Goal: Transaction & Acquisition: Download file/media

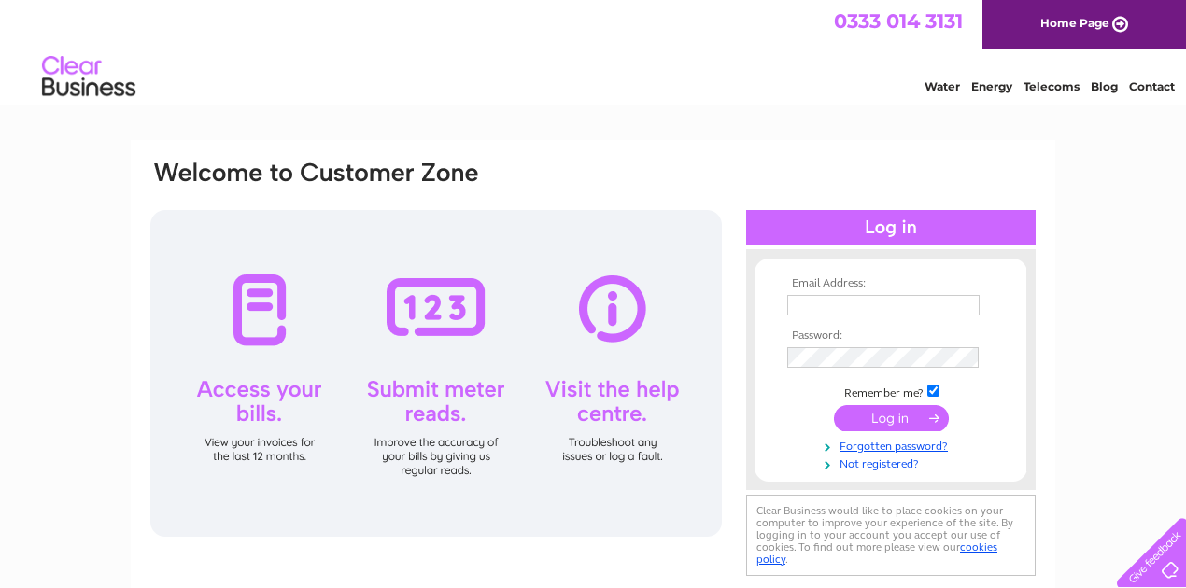
type input "b.foods424@gmail.com"
click at [888, 416] on input "submit" at bounding box center [891, 418] width 115 height 26
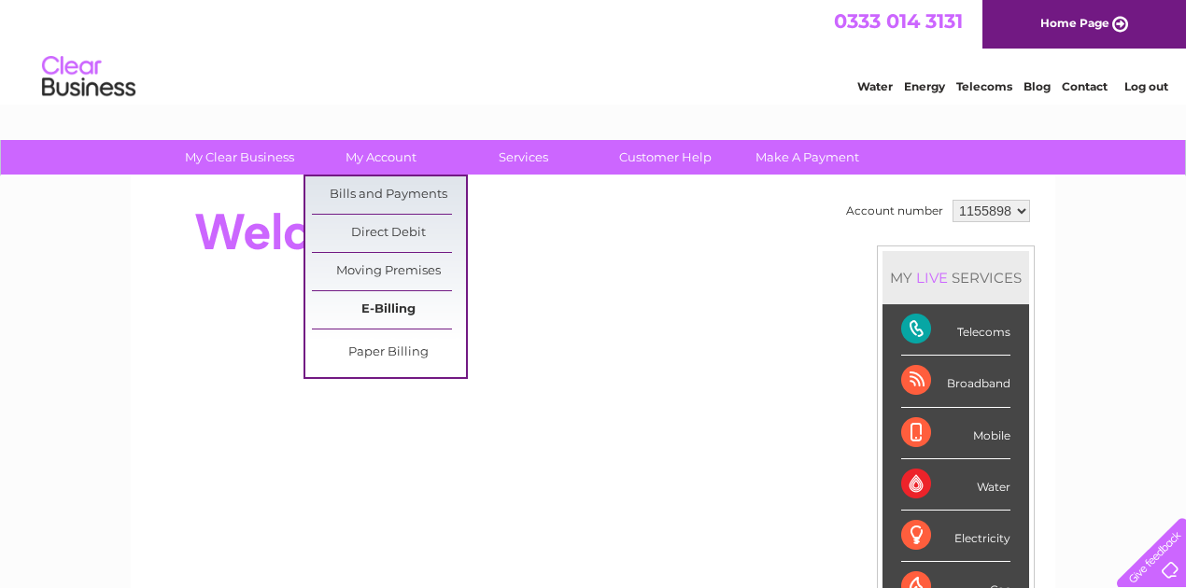
click at [363, 298] on link "E-Billing" at bounding box center [389, 309] width 154 height 37
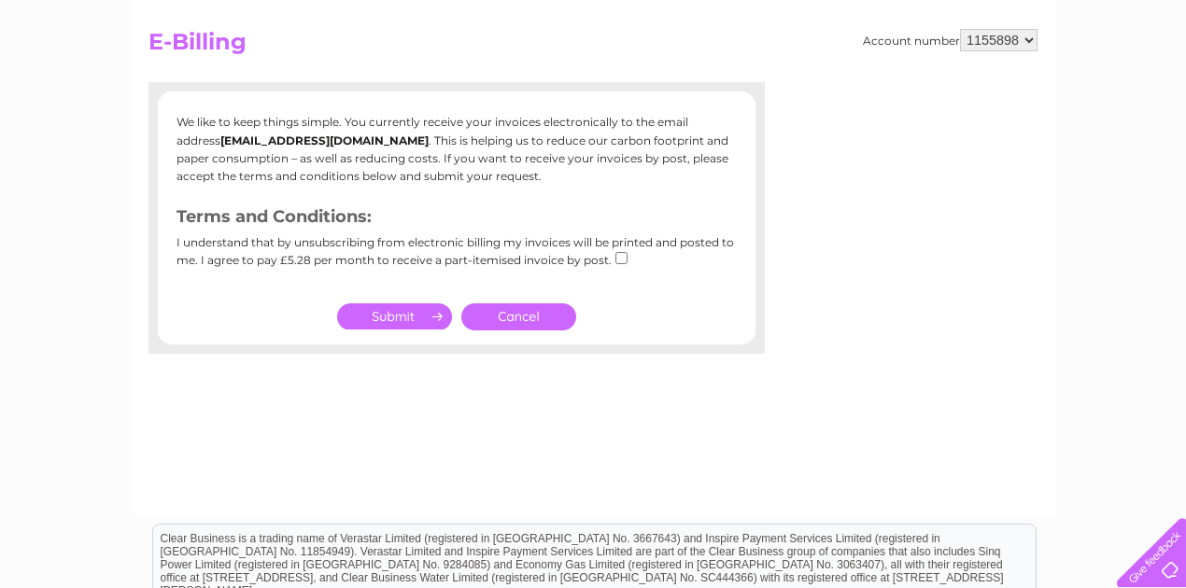
scroll to position [187, 0]
click at [550, 319] on link "Cancel" at bounding box center [518, 315] width 115 height 27
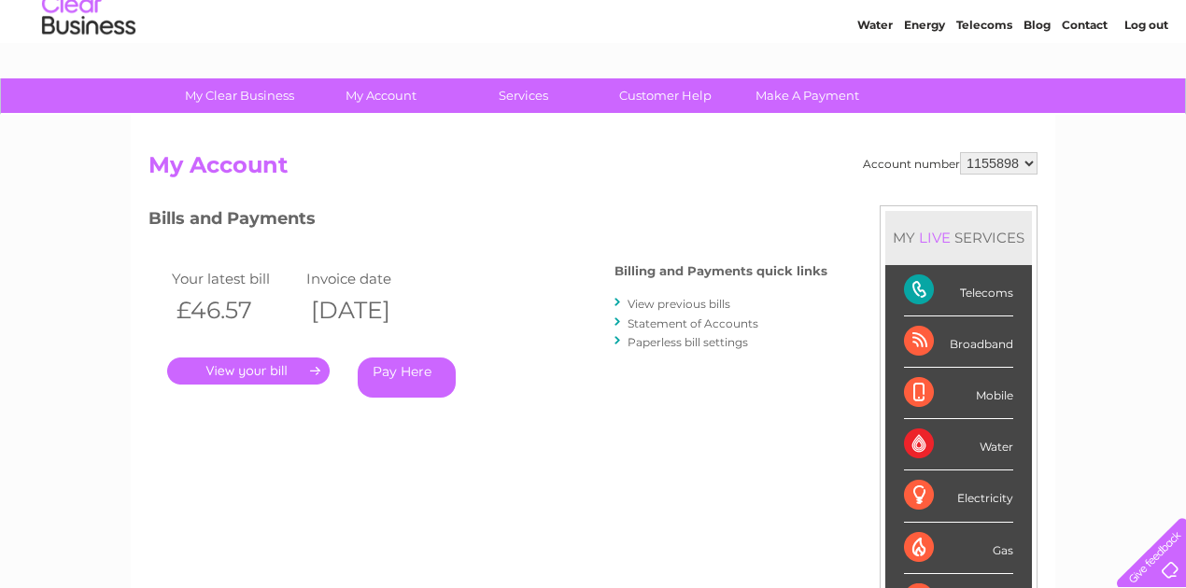
scroll to position [124, 0]
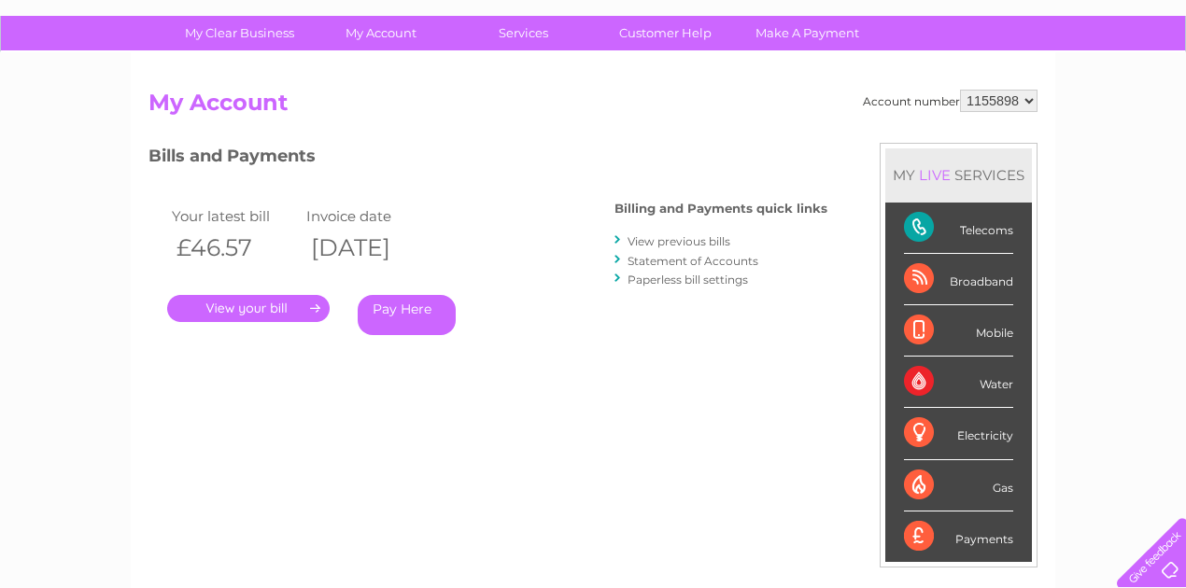
click at [282, 314] on link "." at bounding box center [248, 308] width 162 height 27
click at [633, 239] on link "View previous bills" at bounding box center [678, 241] width 103 height 14
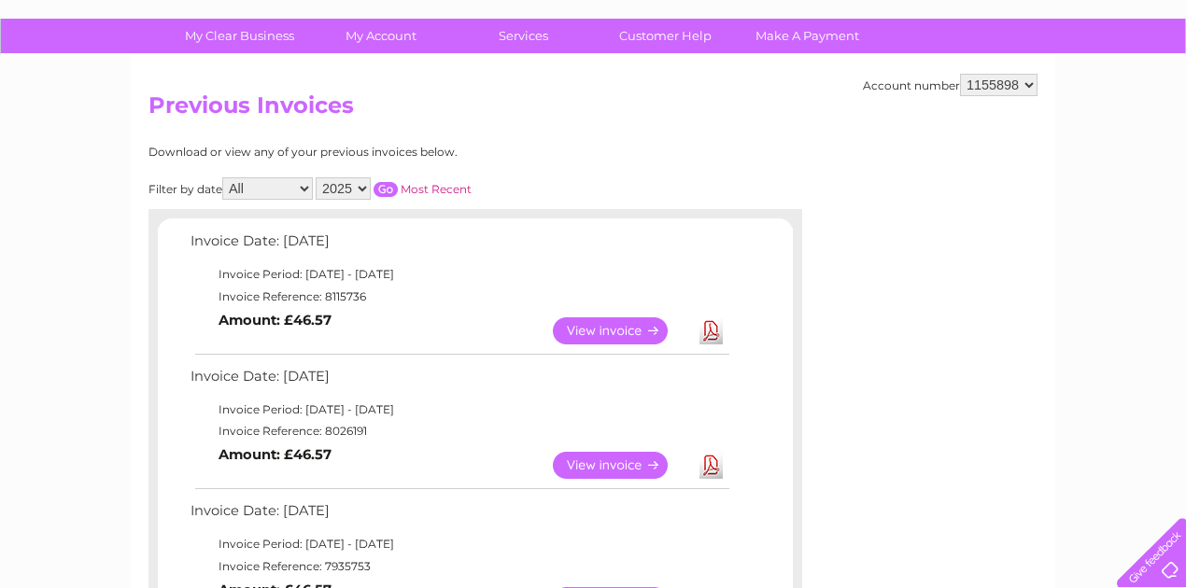
scroll to position [124, 0]
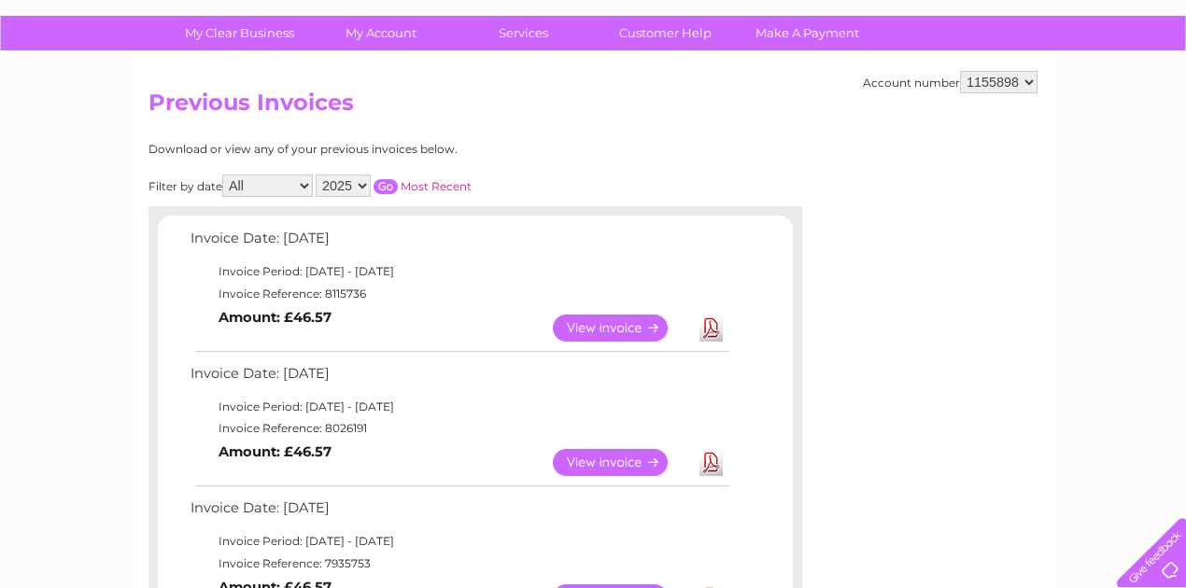
click at [707, 320] on link "Download" at bounding box center [710, 328] width 23 height 27
click at [713, 470] on link "Download" at bounding box center [710, 462] width 23 height 27
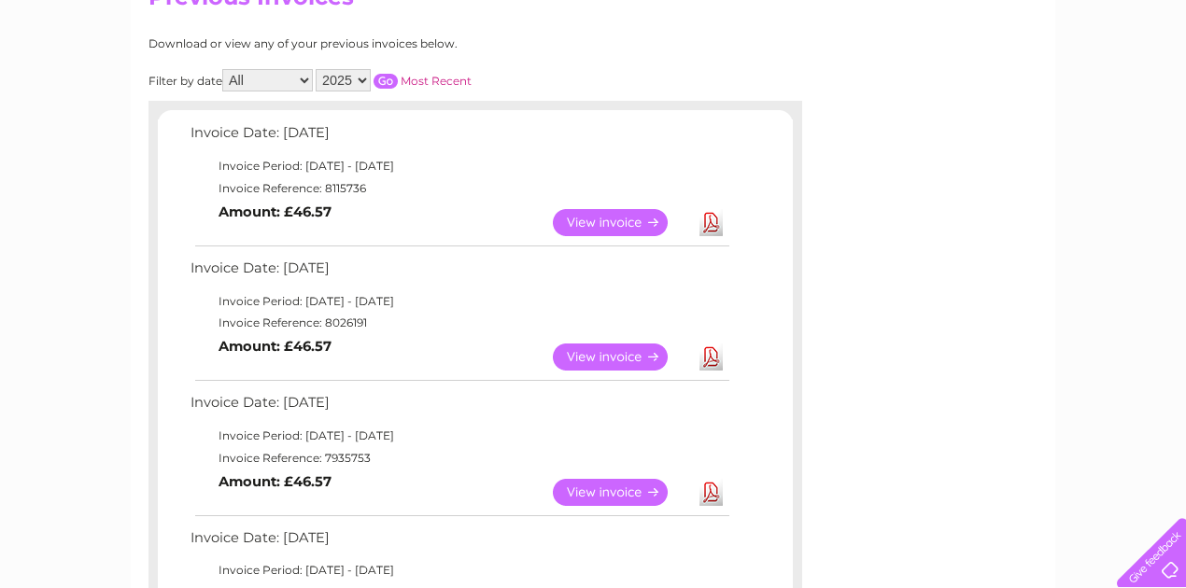
scroll to position [248, 0]
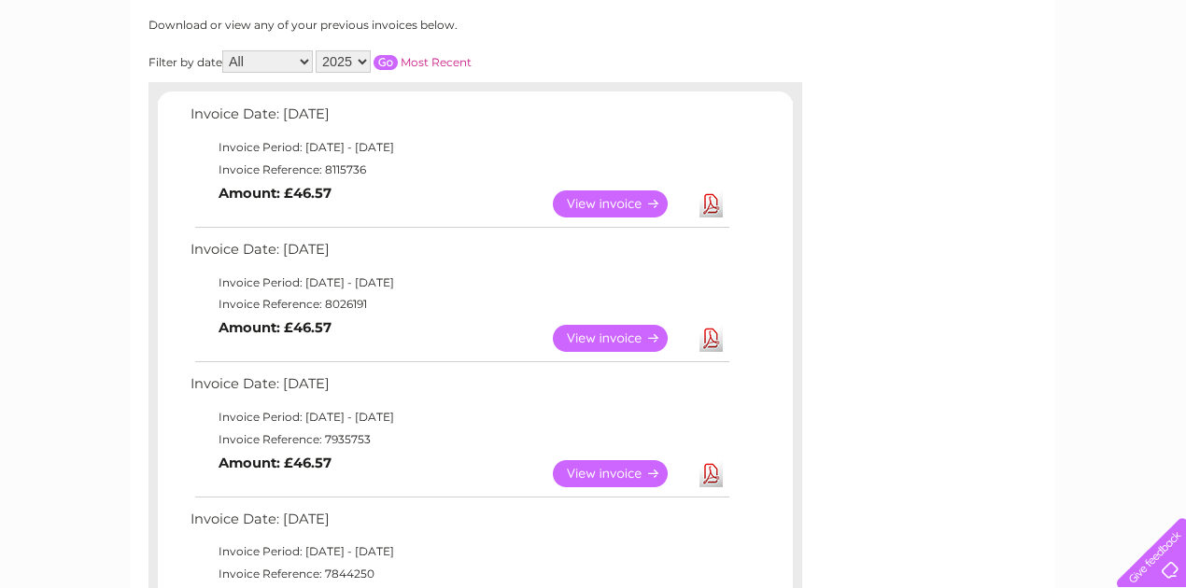
click at [715, 482] on link "Download" at bounding box center [710, 473] width 23 height 27
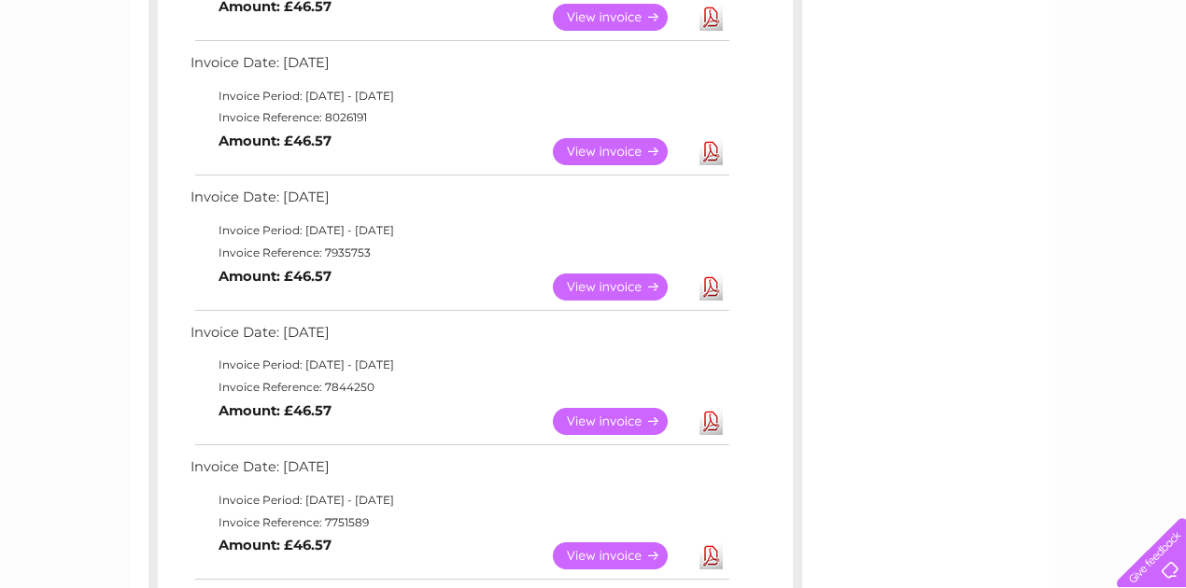
scroll to position [435, 0]
click at [715, 428] on link "Download" at bounding box center [710, 421] width 23 height 27
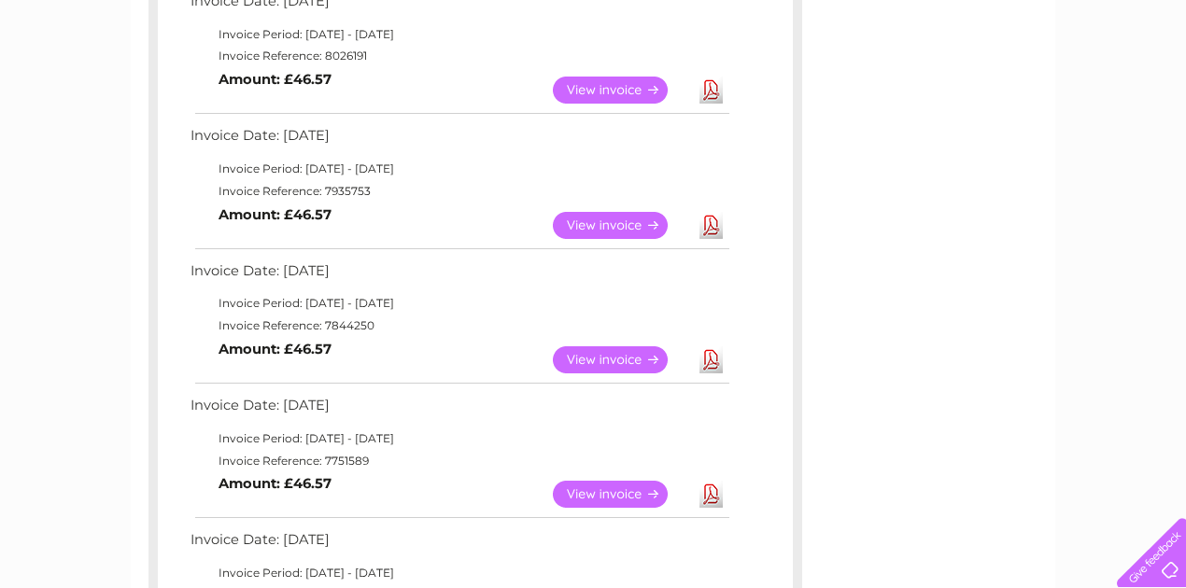
scroll to position [560, 0]
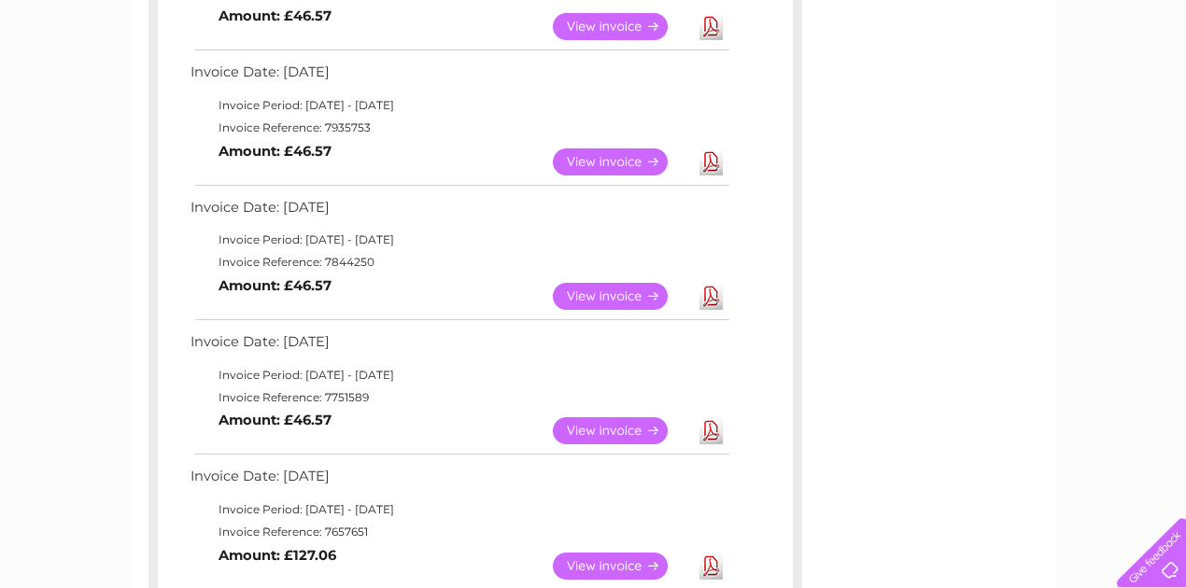
click at [714, 429] on link "Download" at bounding box center [710, 430] width 23 height 27
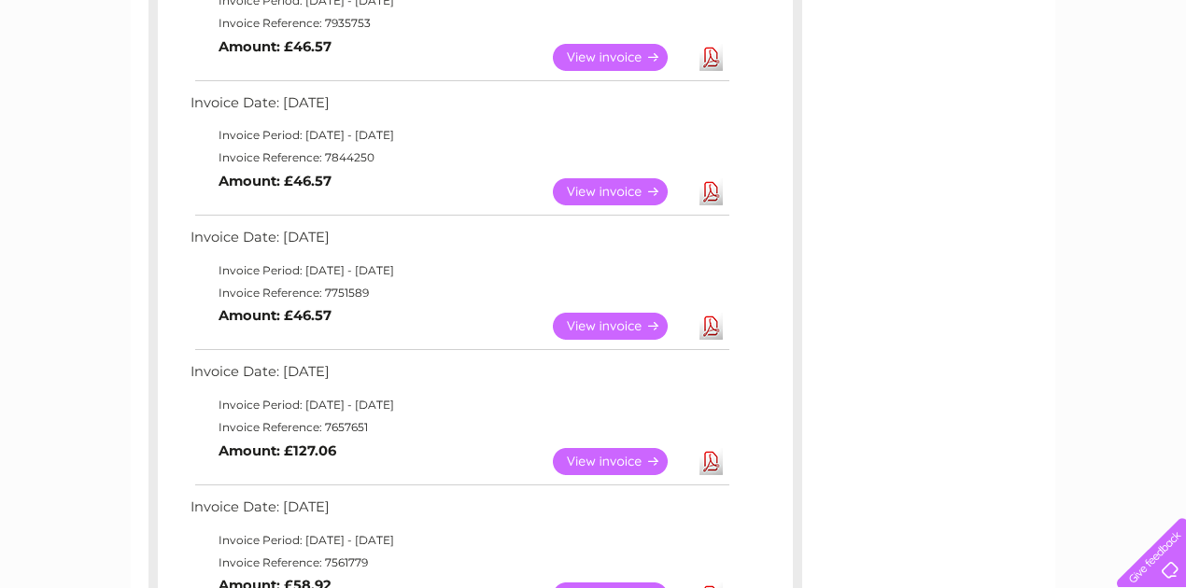
scroll to position [684, 0]
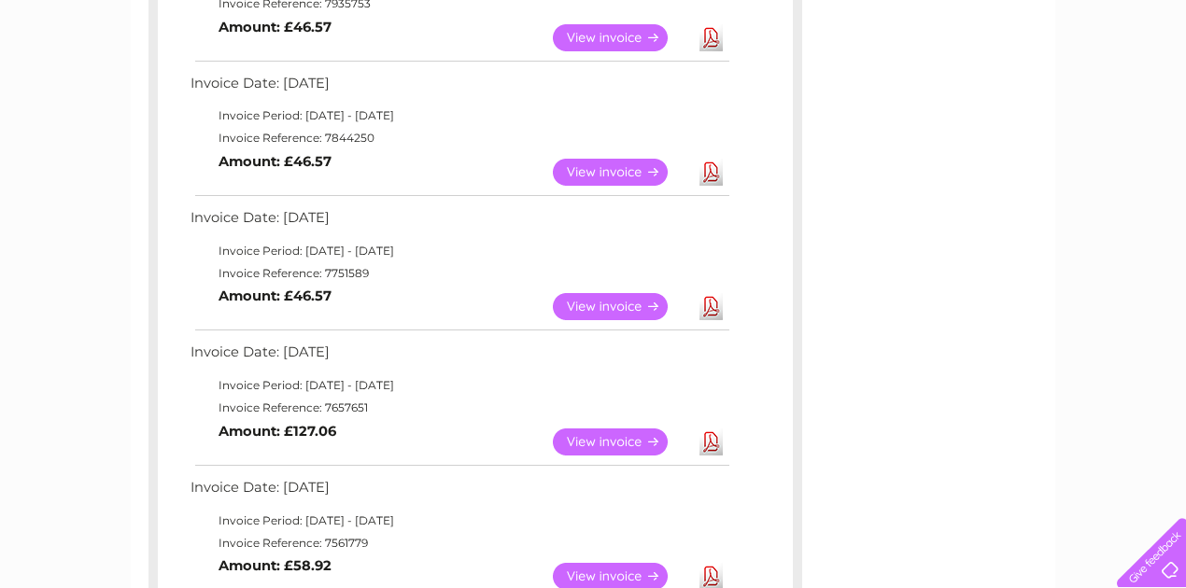
click at [713, 444] on link "Download" at bounding box center [710, 441] width 23 height 27
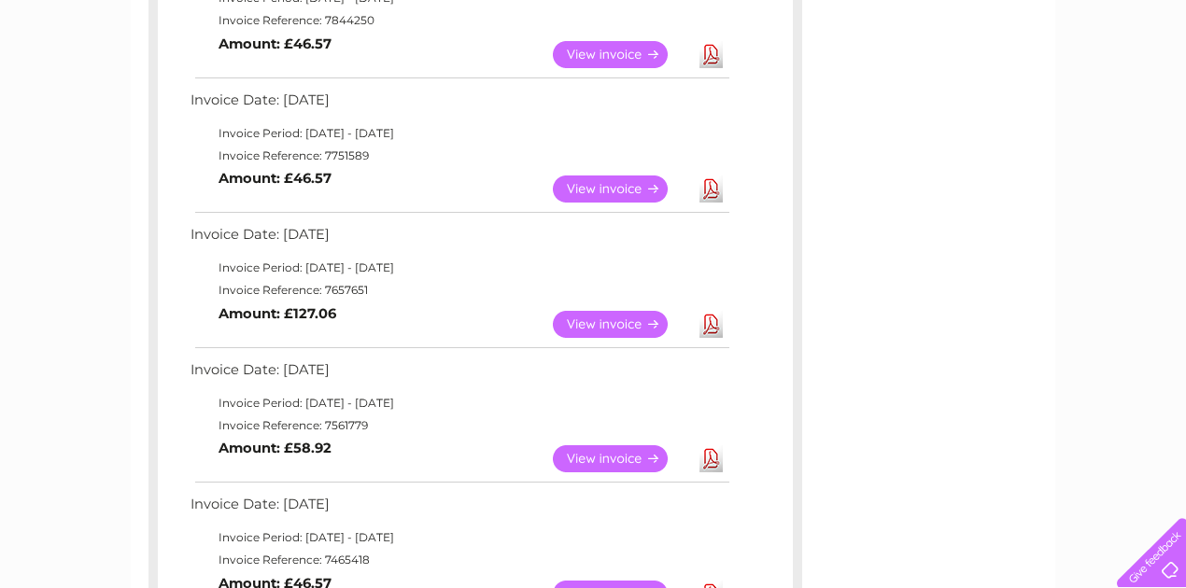
scroll to position [808, 0]
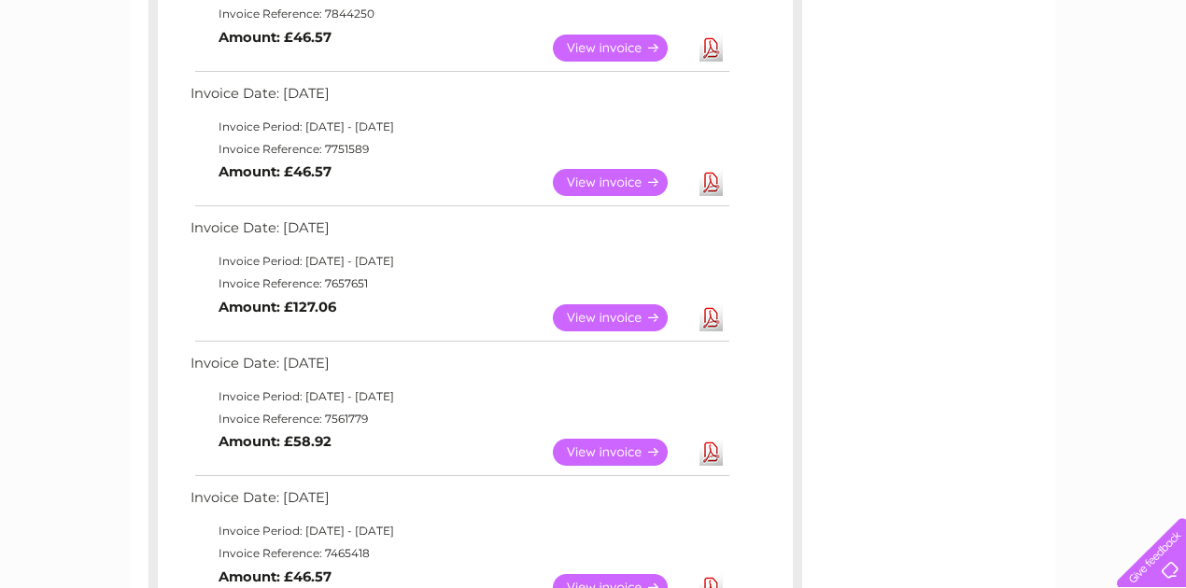
click at [713, 445] on link "Download" at bounding box center [710, 452] width 23 height 27
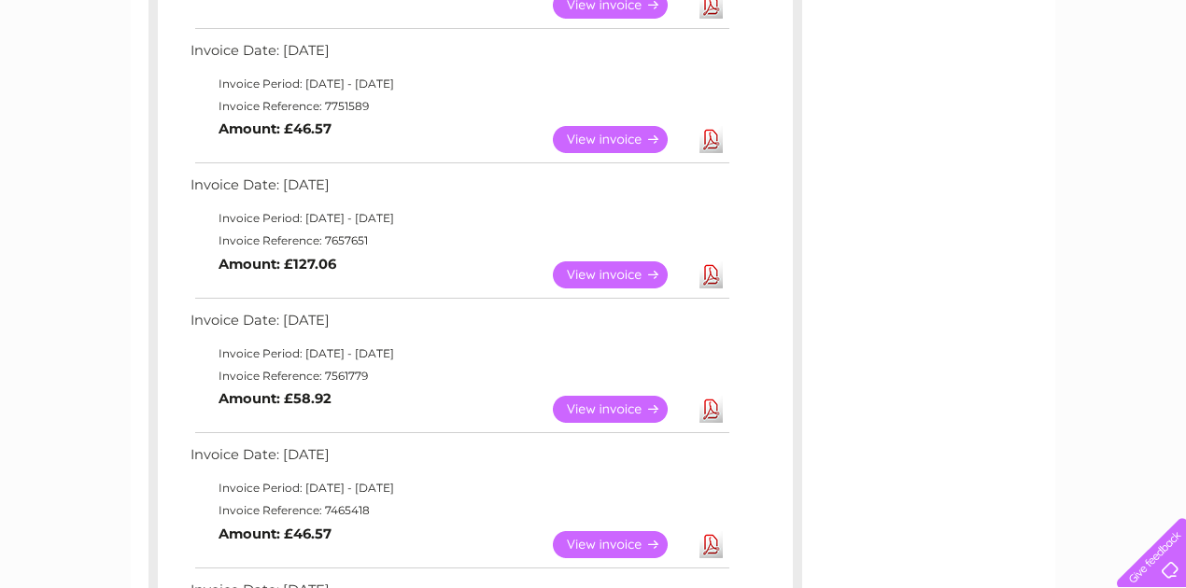
scroll to position [933, 0]
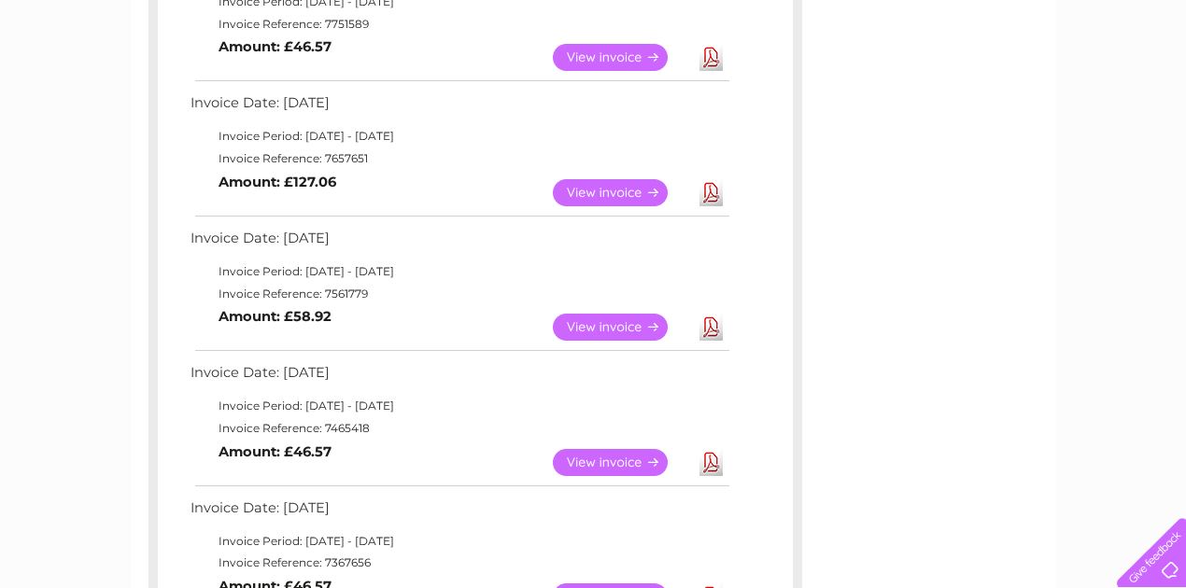
click at [710, 457] on link "Download" at bounding box center [710, 462] width 23 height 27
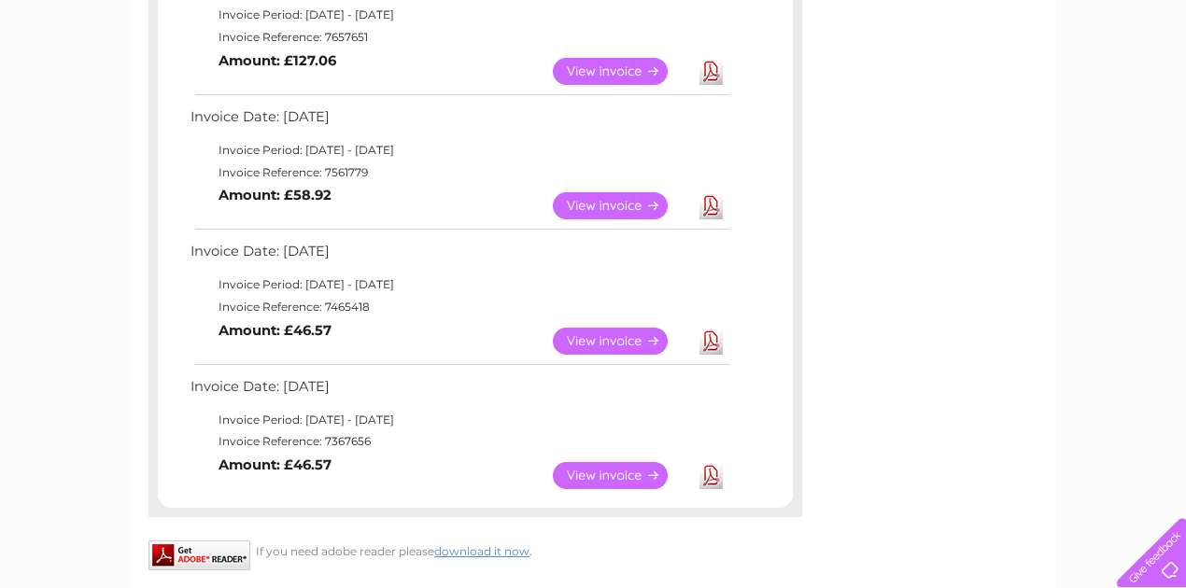
scroll to position [1058, 0]
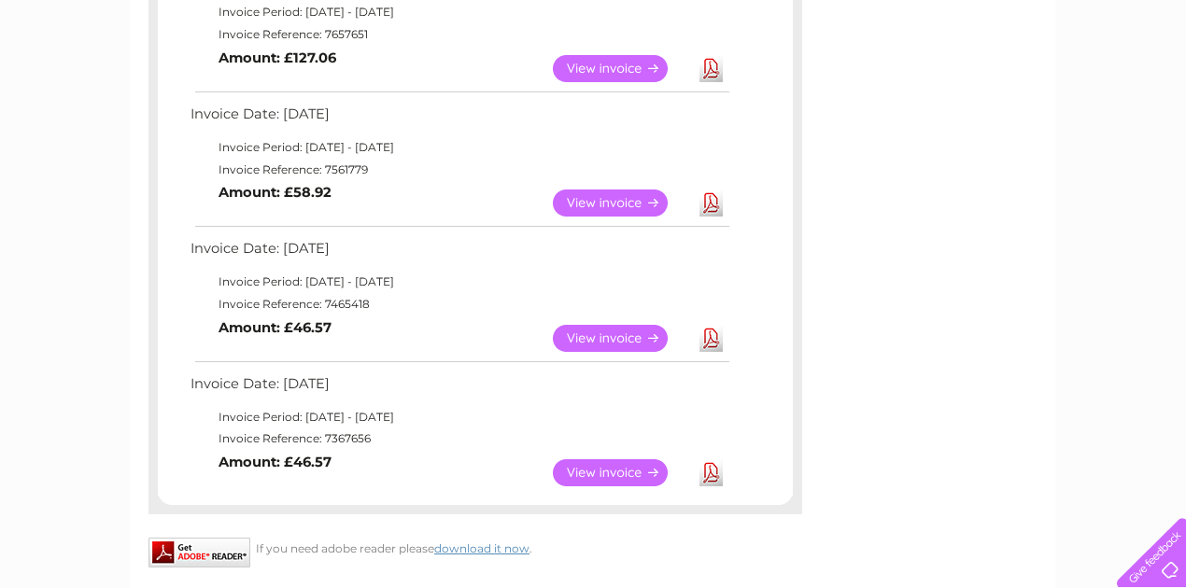
click at [713, 470] on link "Download" at bounding box center [710, 472] width 23 height 27
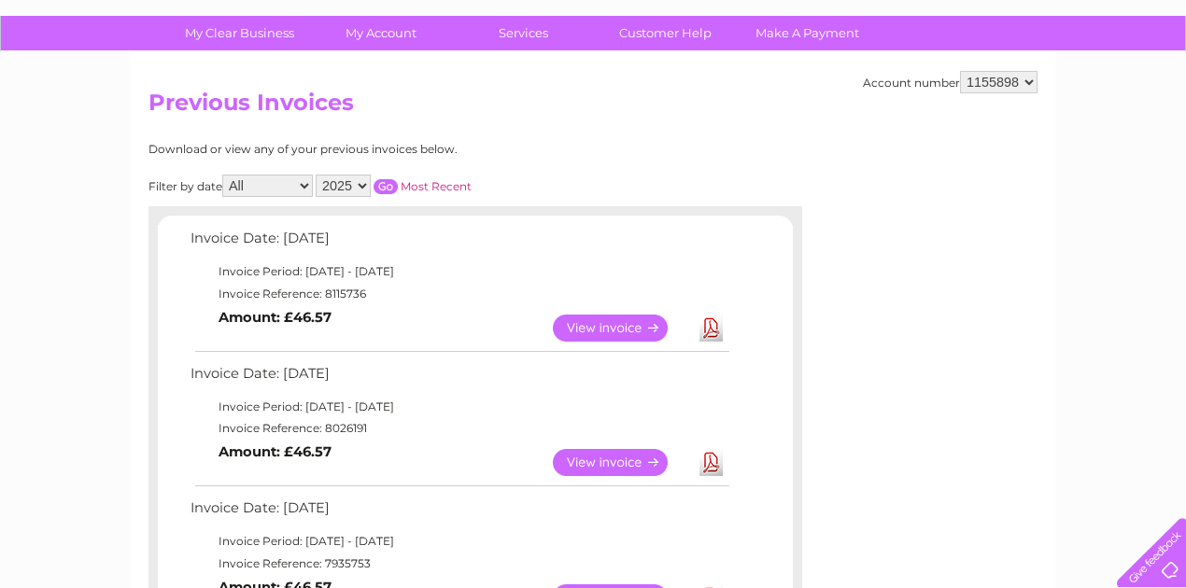
scroll to position [0, 0]
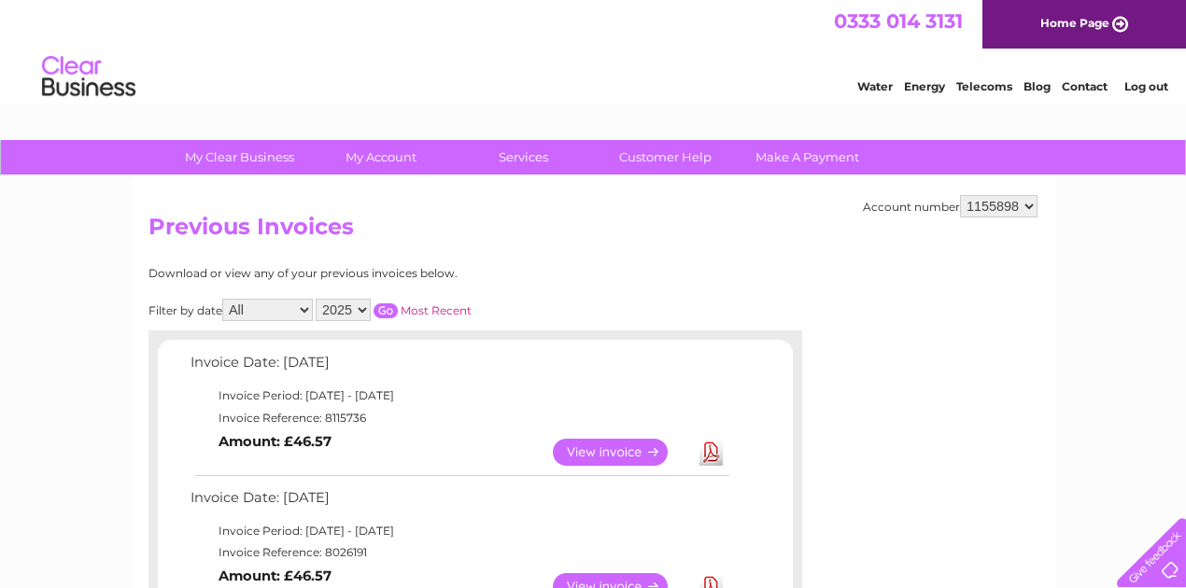
click at [360, 312] on select "2025 2024 2023 2022" at bounding box center [343, 310] width 55 height 22
select select "2024"
click at [316, 299] on select "2025 2024 2023 2022" at bounding box center [343, 310] width 55 height 22
click at [390, 305] on input "button" at bounding box center [385, 310] width 24 height 15
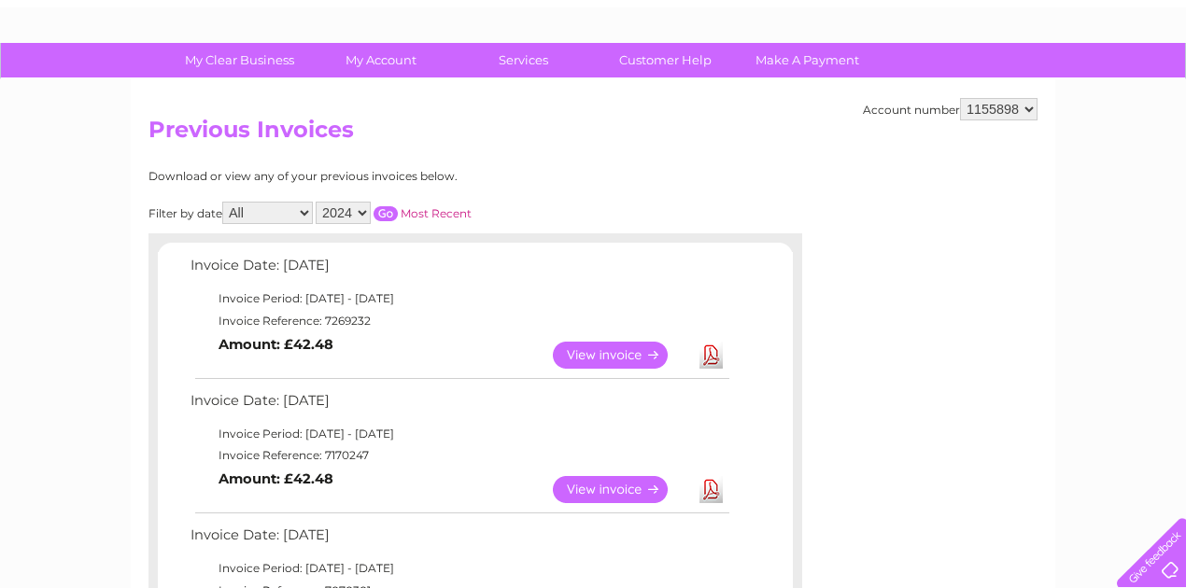
scroll to position [124, 0]
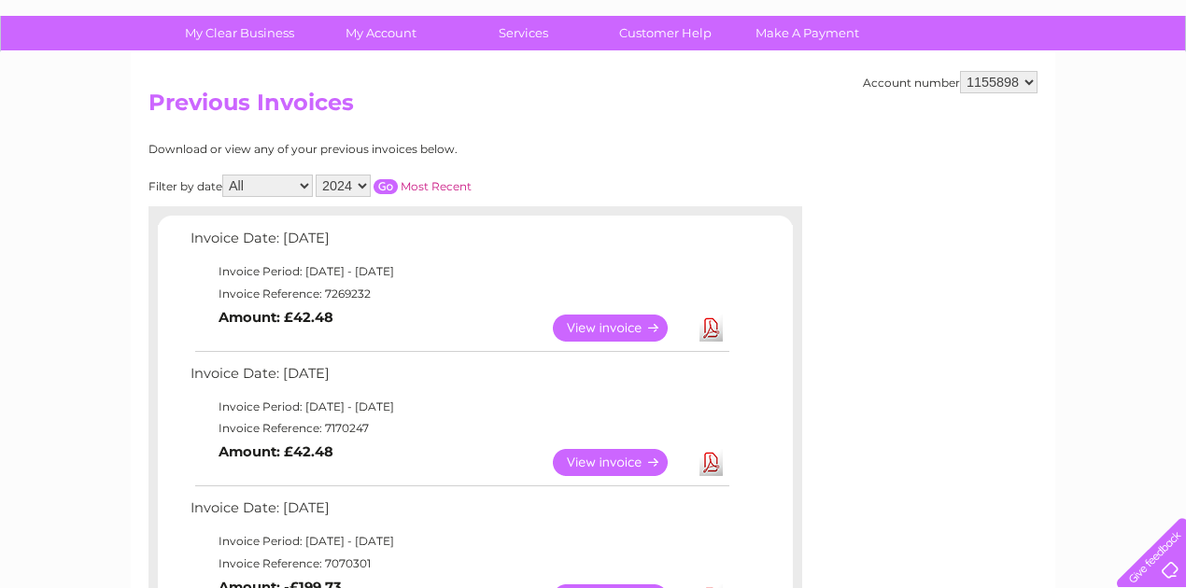
click at [716, 328] on link "Download" at bounding box center [710, 328] width 23 height 27
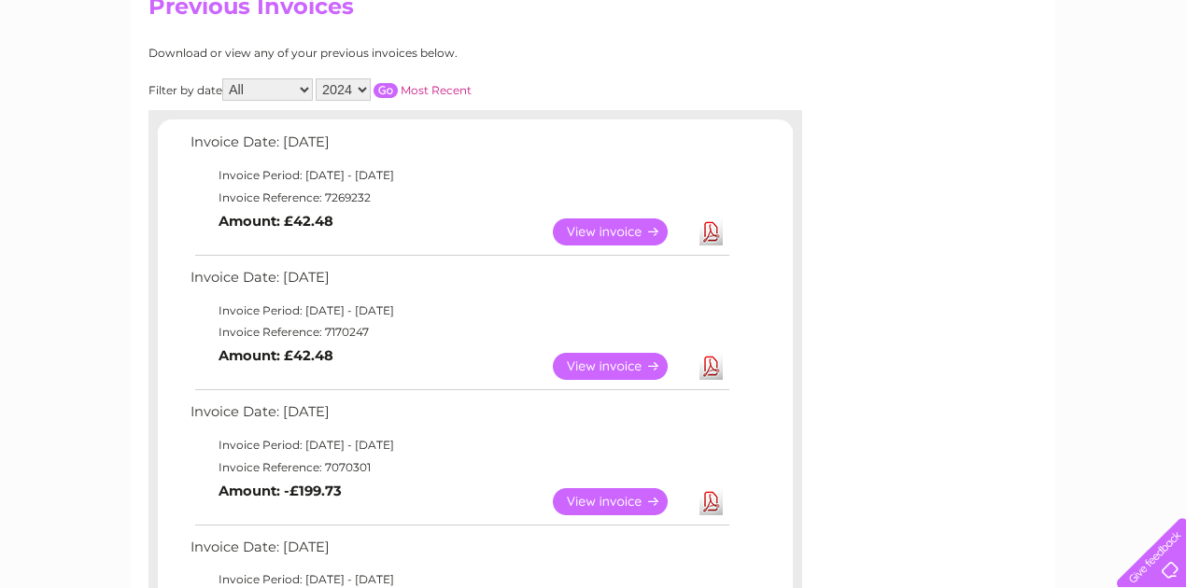
scroll to position [248, 0]
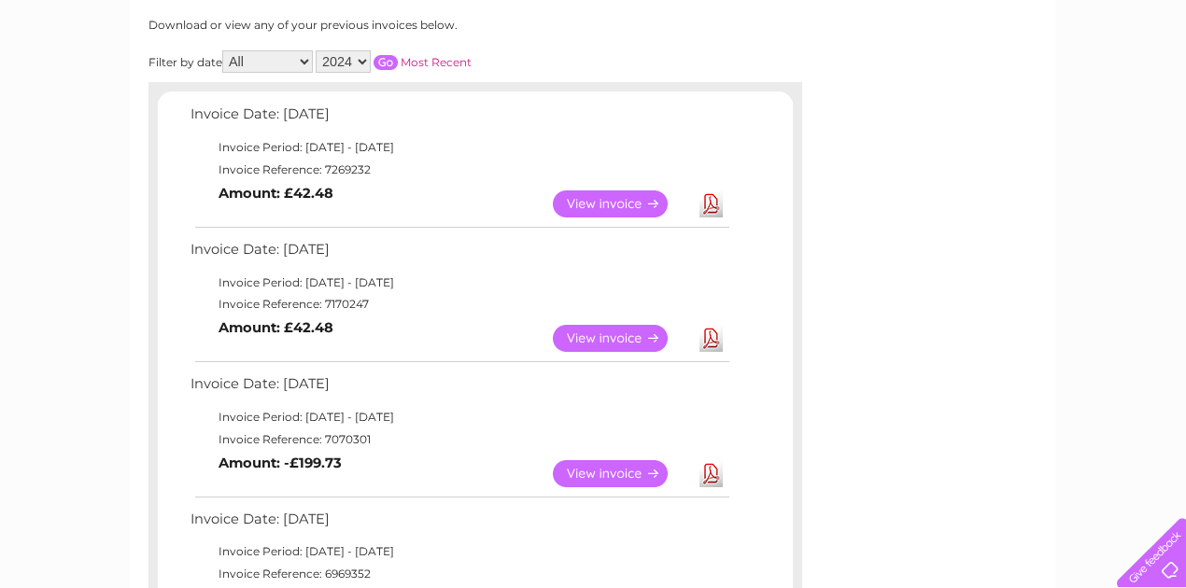
click at [712, 339] on link "Download" at bounding box center [710, 338] width 23 height 27
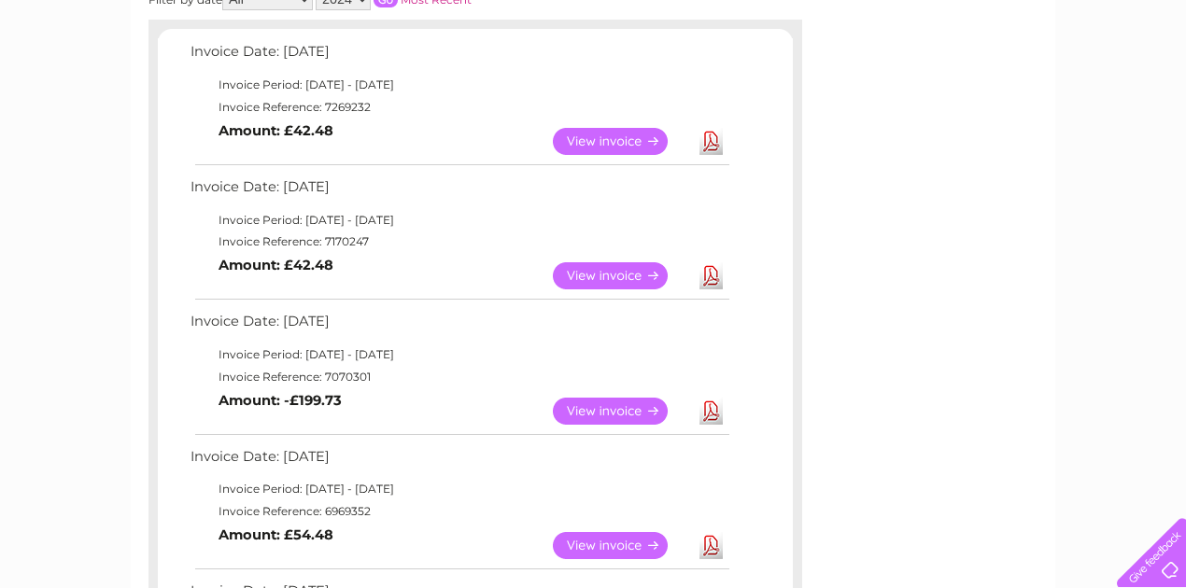
click at [708, 395] on td "Download" at bounding box center [711, 411] width 33 height 36
click at [709, 407] on link "Download" at bounding box center [710, 411] width 23 height 27
click at [713, 419] on link "Download" at bounding box center [710, 411] width 23 height 27
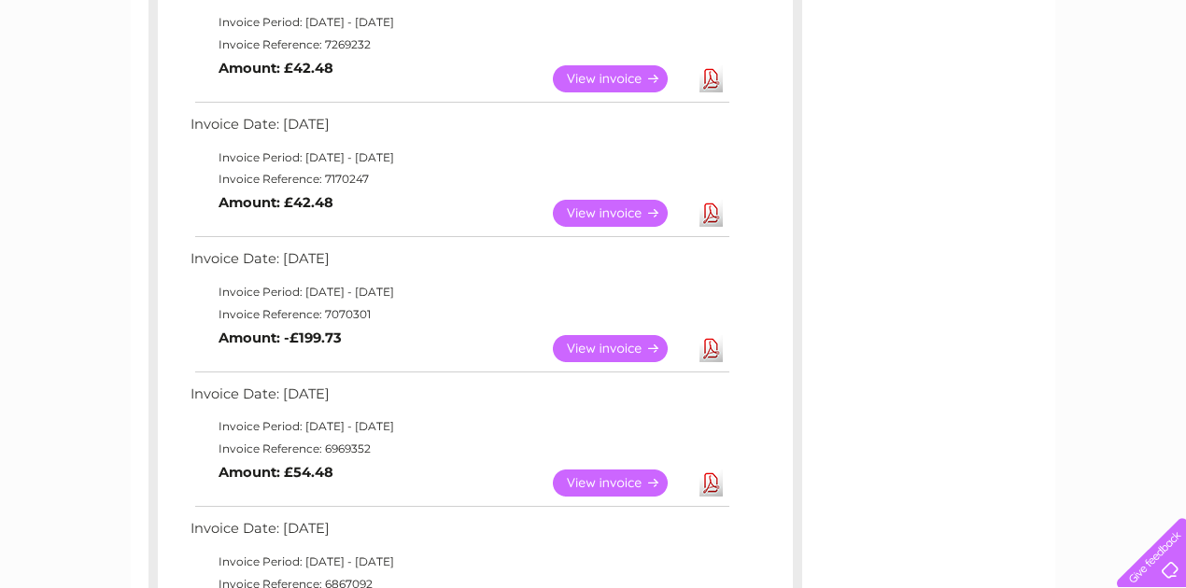
scroll to position [435, 0]
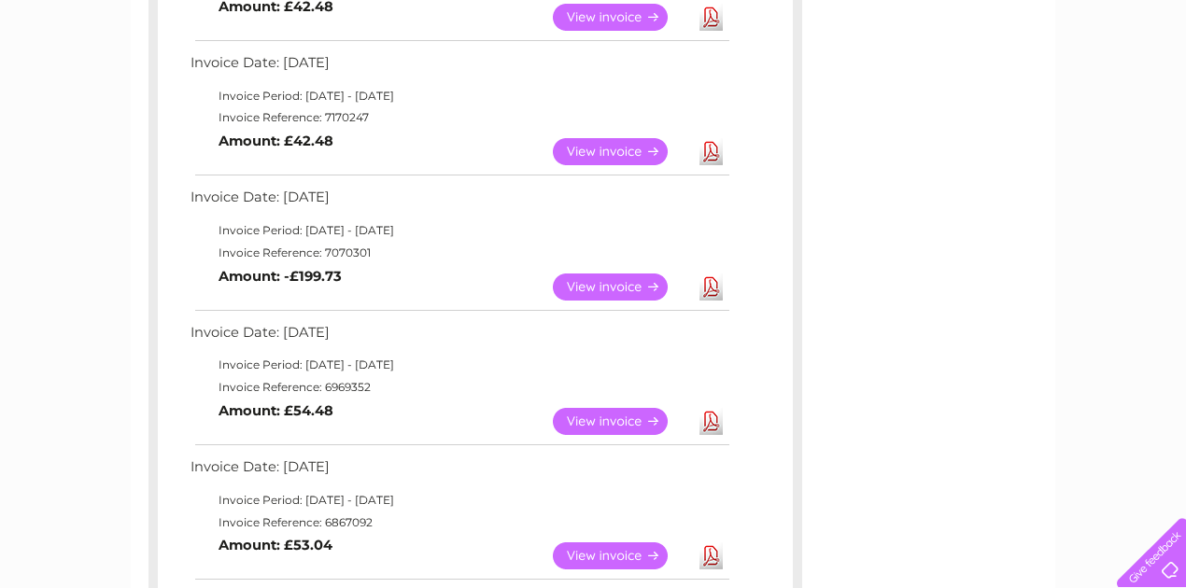
click at [709, 430] on link "Download" at bounding box center [710, 421] width 23 height 27
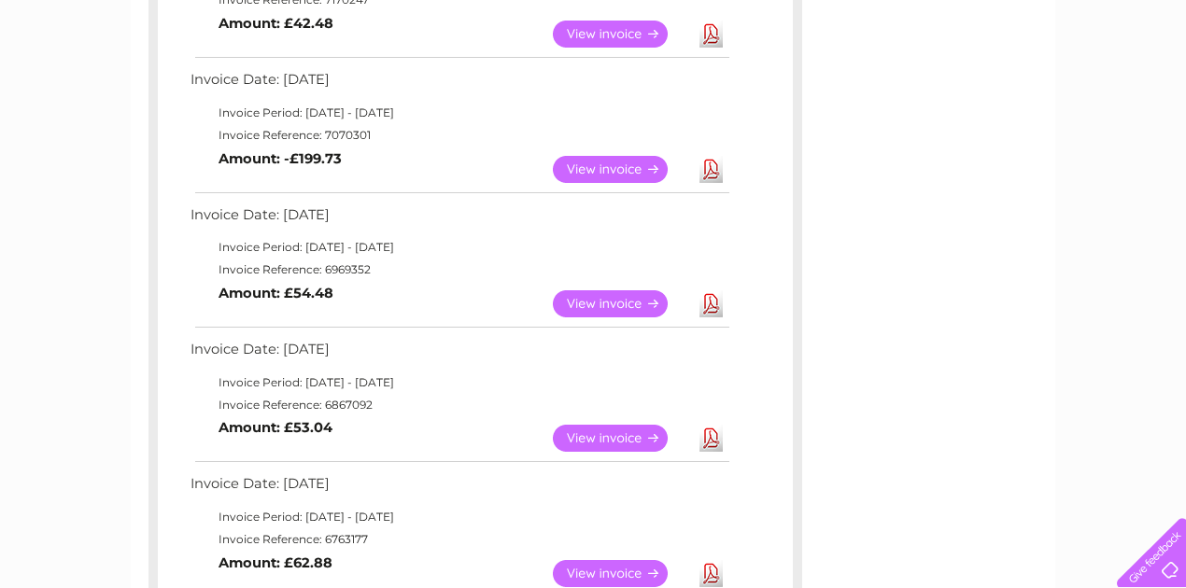
scroll to position [560, 0]
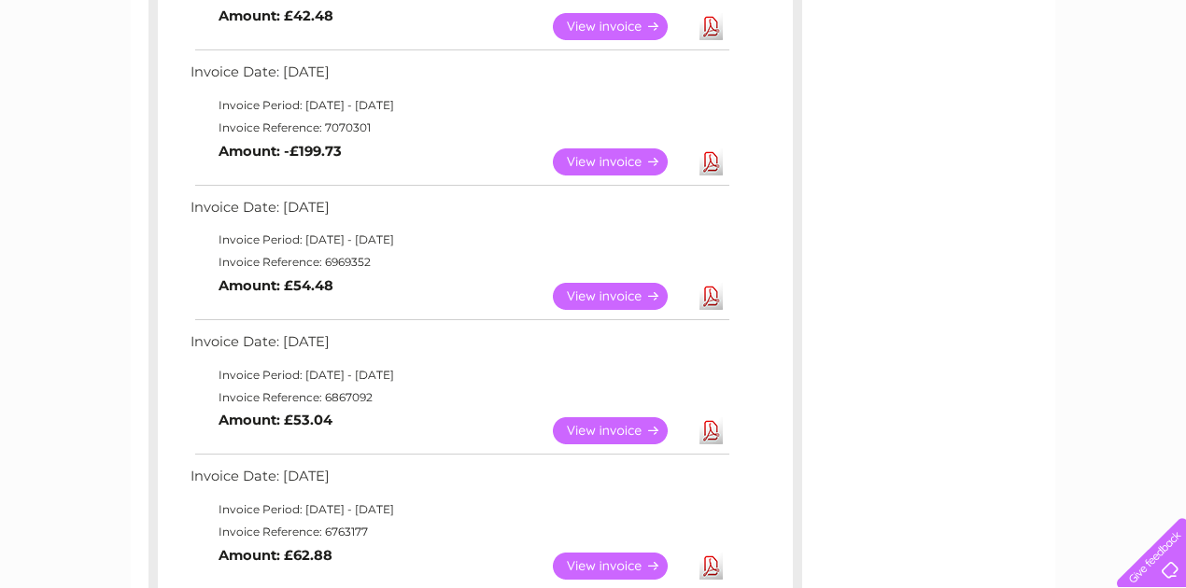
click at [709, 430] on link "Download" at bounding box center [710, 430] width 23 height 27
